Goal: Task Accomplishment & Management: Use online tool/utility

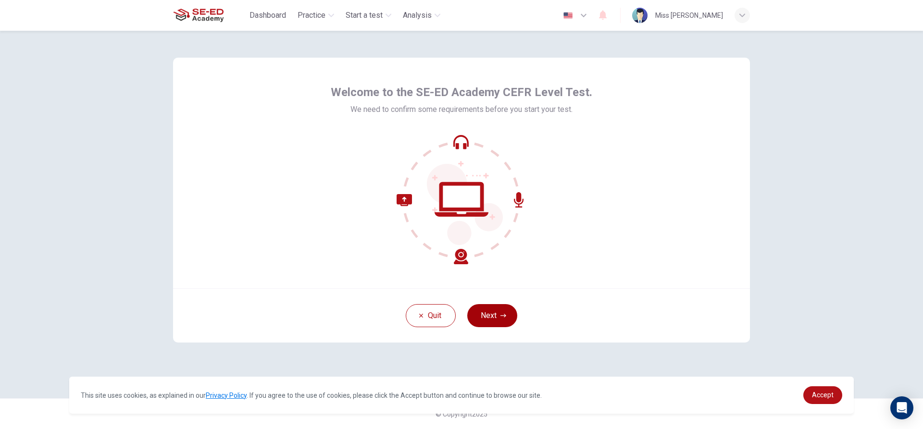
click at [496, 325] on button "Next" at bounding box center [492, 315] width 50 height 23
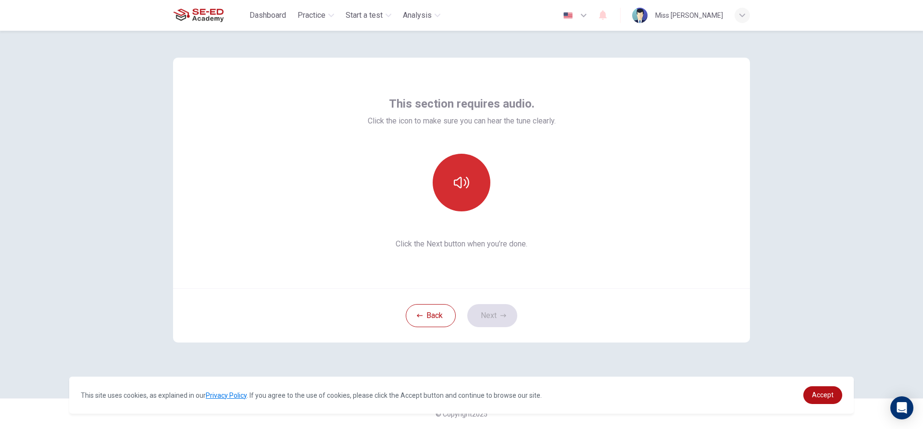
click at [474, 182] on button "button" at bounding box center [462, 183] width 58 height 58
click at [502, 313] on button "Next" at bounding box center [492, 315] width 50 height 23
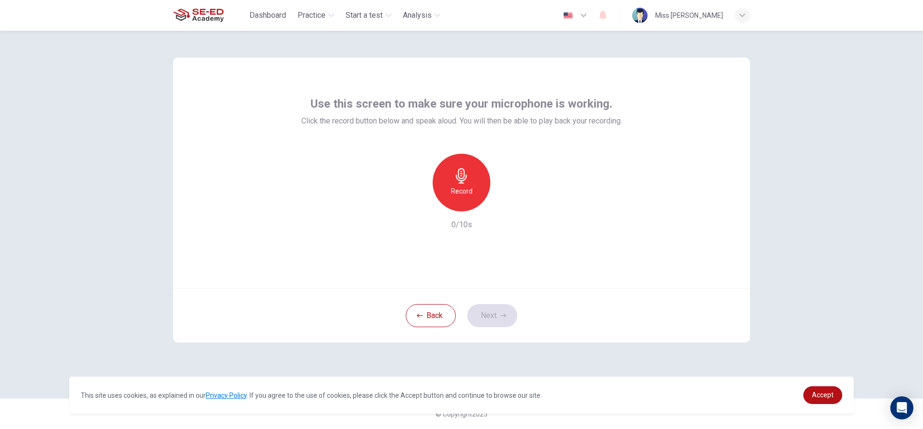
click at [469, 201] on div "Record" at bounding box center [462, 183] width 58 height 58
click at [502, 205] on icon "button" at bounding box center [506, 204] width 10 height 10
click at [418, 208] on div "button" at bounding box center [417, 203] width 15 height 15
click at [476, 185] on div "Record" at bounding box center [462, 183] width 58 height 58
click at [506, 204] on icon "button" at bounding box center [506, 204] width 4 height 6
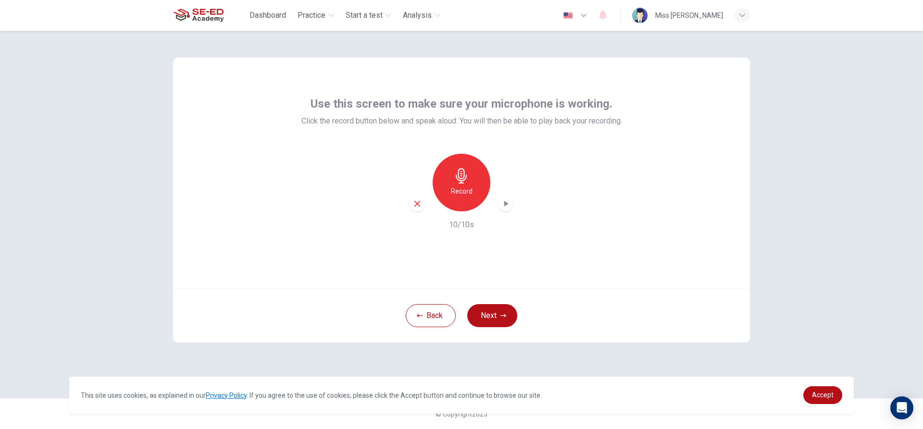
click at [403, 214] on div "Record 10/10s" at bounding box center [461, 192] width 321 height 77
click at [410, 210] on div "Record" at bounding box center [462, 183] width 104 height 58
click at [420, 205] on icon "button" at bounding box center [417, 204] width 9 height 9
click at [482, 165] on div "Record" at bounding box center [462, 183] width 58 height 58
click at [471, 173] on div "Stop" at bounding box center [462, 183] width 58 height 58
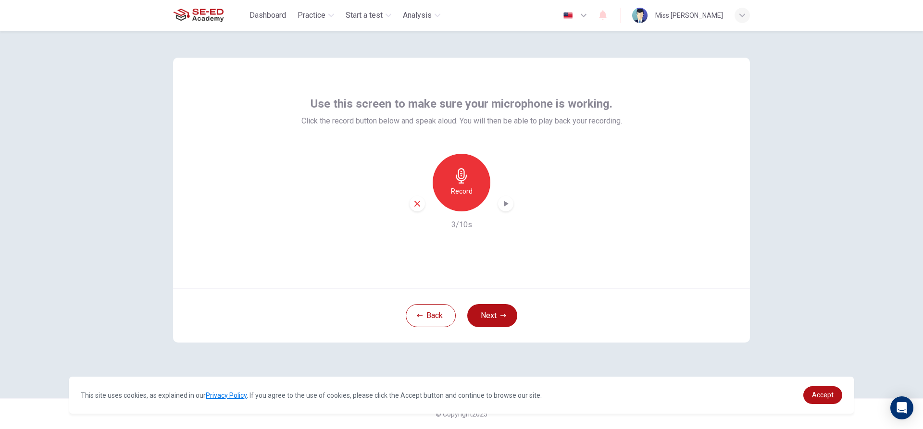
click at [501, 206] on icon "button" at bounding box center [506, 204] width 10 height 10
click at [413, 200] on icon "button" at bounding box center [417, 204] width 9 height 9
click at [923, 221] on div "Use this screen to make sure your microphone is working. Click the record butto…" at bounding box center [461, 230] width 923 height 399
drag, startPoint x: 542, startPoint y: 155, endPoint x: 442, endPoint y: 198, distance: 108.6
click at [522, 169] on div "Record 0/10s" at bounding box center [461, 192] width 321 height 77
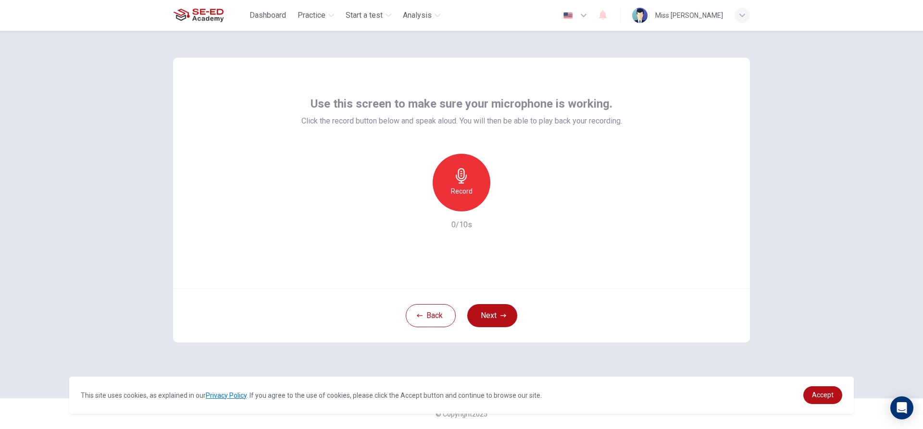
click at [442, 198] on div "Record" at bounding box center [462, 183] width 58 height 58
click at [440, 188] on div "Stop" at bounding box center [462, 183] width 58 height 58
click at [501, 207] on icon "button" at bounding box center [506, 204] width 10 height 10
click at [421, 203] on icon "button" at bounding box center [417, 204] width 9 height 9
click at [463, 189] on h6 "Record" at bounding box center [462, 192] width 22 height 12
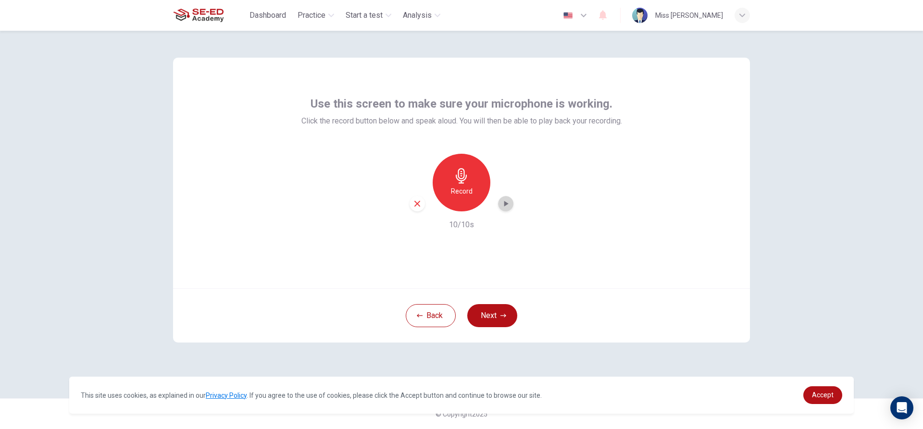
click at [507, 200] on icon "button" at bounding box center [506, 204] width 10 height 10
click at [412, 210] on div "Record" at bounding box center [462, 183] width 104 height 58
click at [425, 197] on div "Record" at bounding box center [462, 183] width 104 height 58
click at [415, 215] on div "Record 10/10s" at bounding box center [461, 192] width 321 height 77
click at [415, 210] on div "button" at bounding box center [417, 203] width 15 height 15
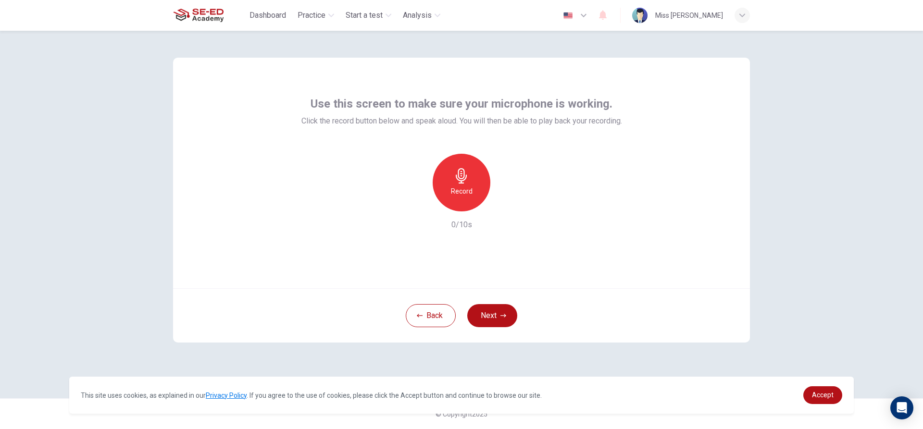
click at [497, 165] on div "Record" at bounding box center [462, 183] width 104 height 58
click at [470, 187] on h6 "Record" at bounding box center [462, 192] width 22 height 12
click at [463, 188] on h6 "Stop" at bounding box center [461, 192] width 14 height 12
click at [504, 208] on icon "button" at bounding box center [506, 204] width 10 height 10
